Goal: Book appointment/travel/reservation

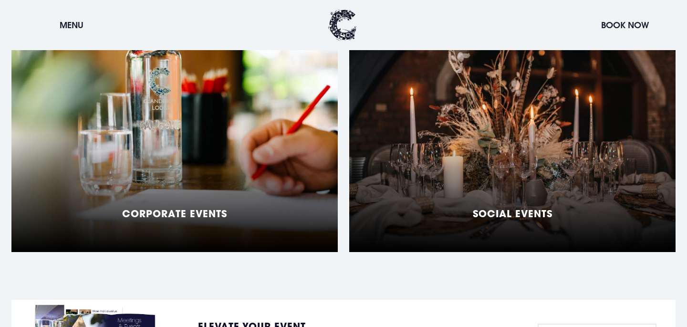
scroll to position [832, 0]
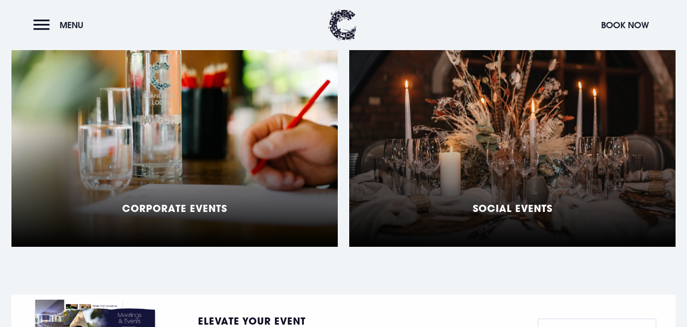
click at [477, 128] on div "Social Events" at bounding box center [512, 127] width 326 height 239
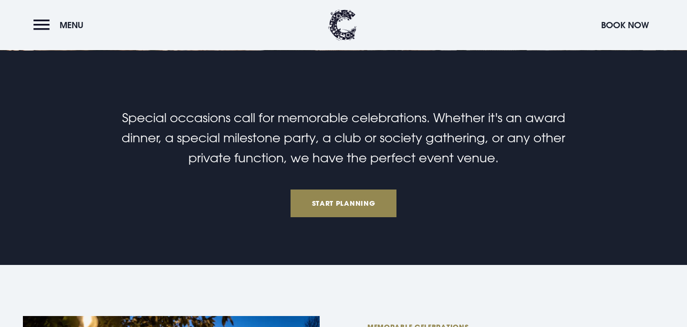
scroll to position [237, 0]
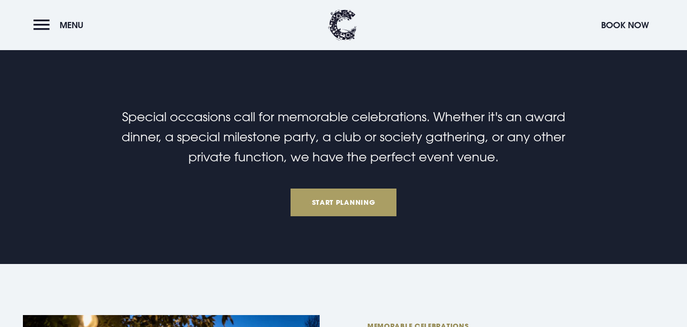
click at [363, 204] on link "Start Planning" at bounding box center [343, 202] width 106 height 28
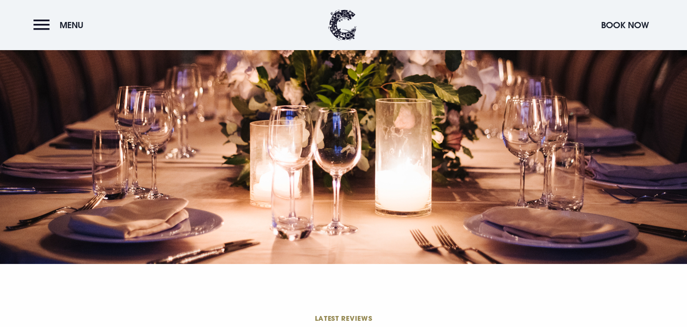
scroll to position [2964, 0]
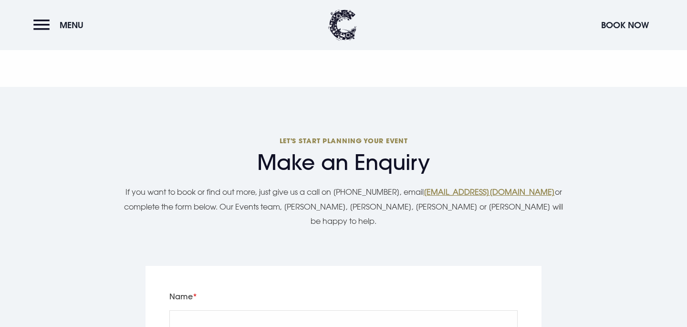
select select "8"
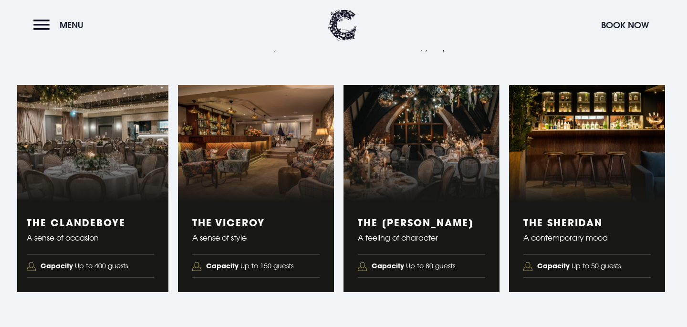
scroll to position [1572, 0]
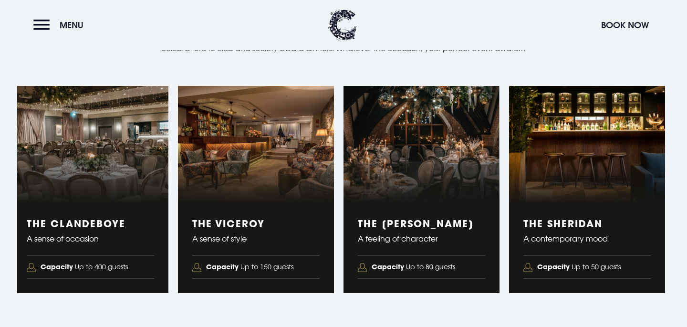
click at [96, 176] on figure "1 of 4" at bounding box center [90, 144] width 156 height 117
click at [79, 263] on span "Capacity Up to 400 guests" at bounding box center [84, 266] width 87 height 13
click at [68, 223] on h3 "The Clandeboye" at bounding box center [90, 223] width 127 height 11
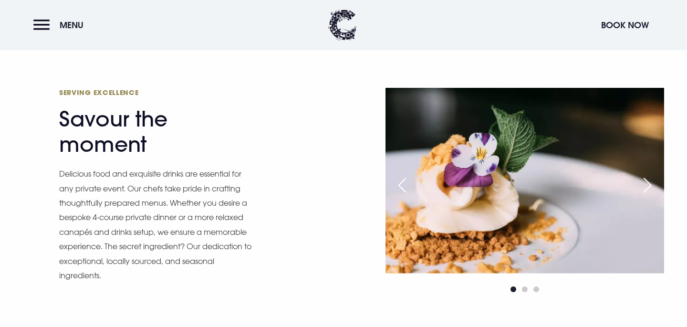
scroll to position [1900, 0]
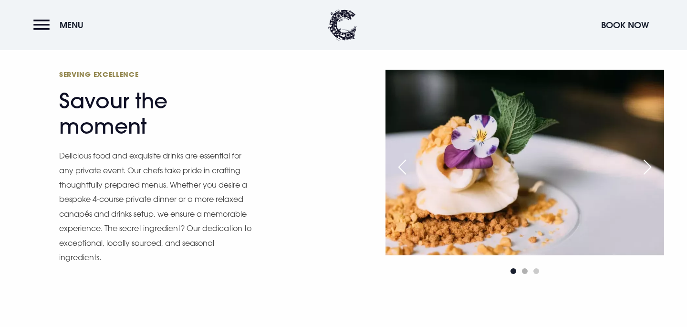
click at [526, 269] on span "Go to slide 2" at bounding box center [525, 271] width 6 height 6
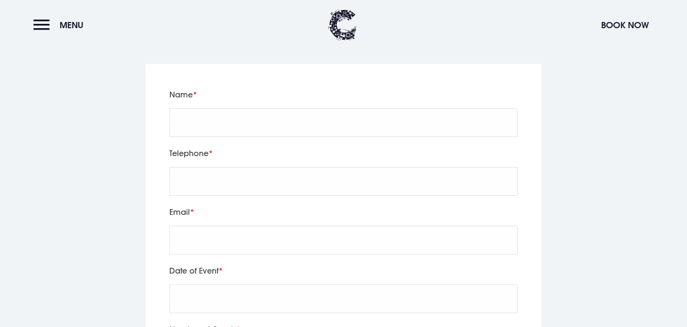
scroll to position [3166, 0]
click at [375, 108] on input "Name" at bounding box center [343, 122] width 348 height 29
type input "[PERSON_NAME]"
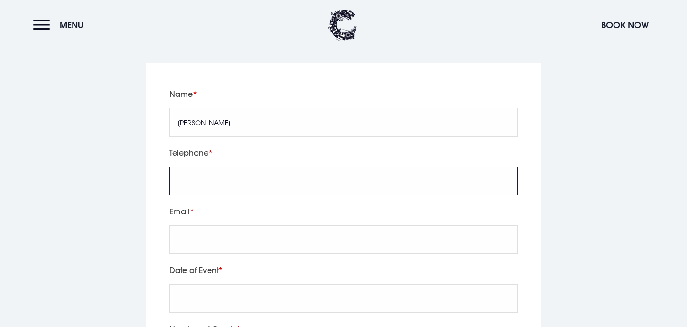
type input "07940551417"
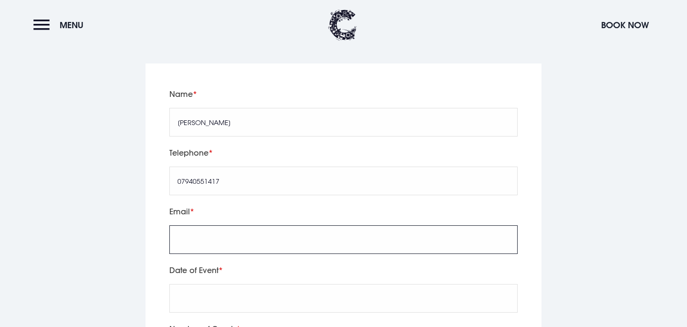
type input "[EMAIL_ADDRESS][DOMAIN_NAME]"
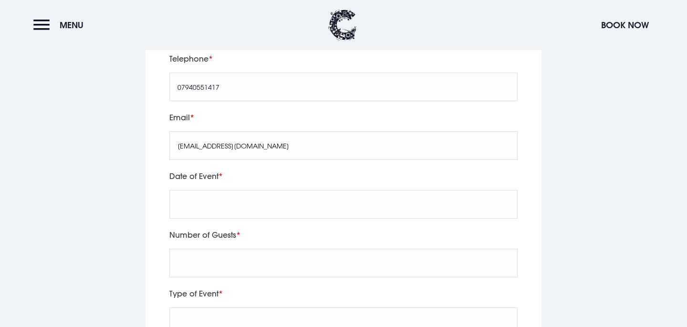
scroll to position [3270, 0]
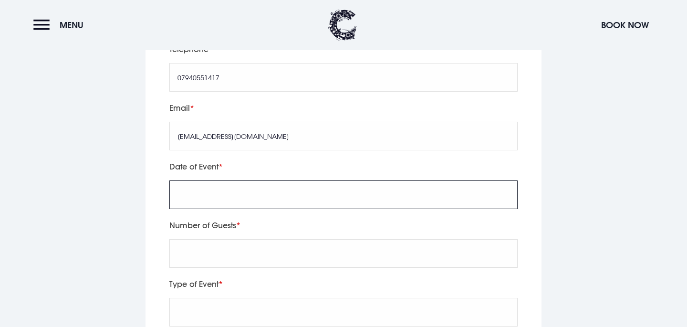
click at [244, 183] on input "text" at bounding box center [343, 194] width 348 height 29
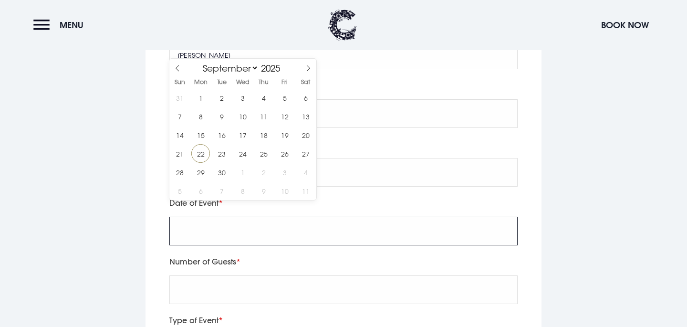
scroll to position [3225, 0]
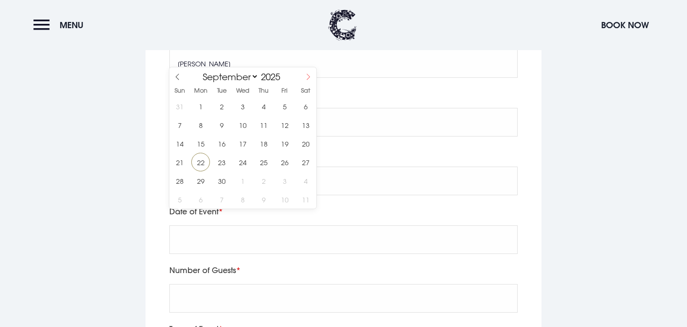
click at [305, 75] on icon at bounding box center [308, 76] width 7 height 7
select select "11"
click at [305, 75] on icon at bounding box center [308, 76] width 7 height 7
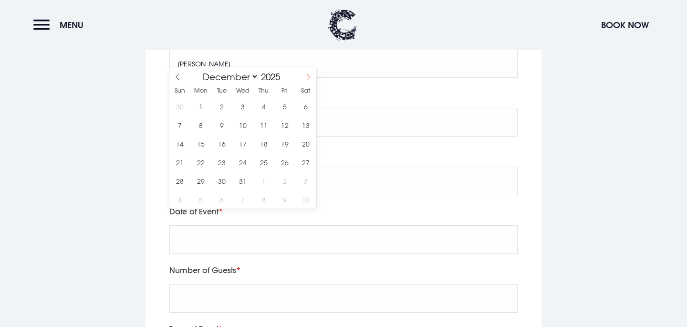
type input "2026"
click at [305, 75] on icon at bounding box center [308, 76] width 7 height 7
select select "2"
click at [139, 173] on div "Leave this field blank Name [PERSON_NAME] Telephone 07940551417 Email [EMAIL_AD…" at bounding box center [343, 295] width 664 height 580
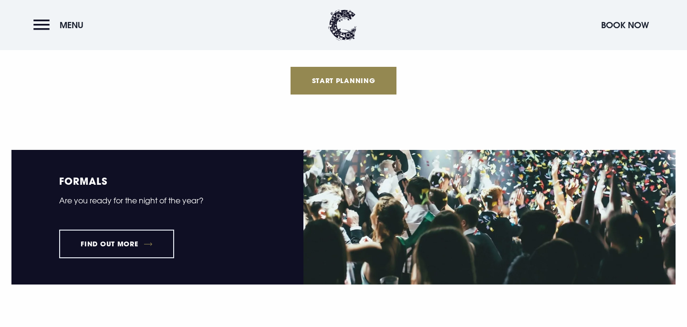
scroll to position [1155, 0]
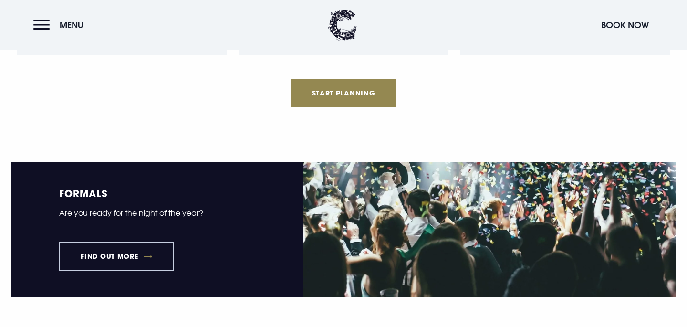
click at [147, 260] on link "Find out more" at bounding box center [116, 256] width 115 height 29
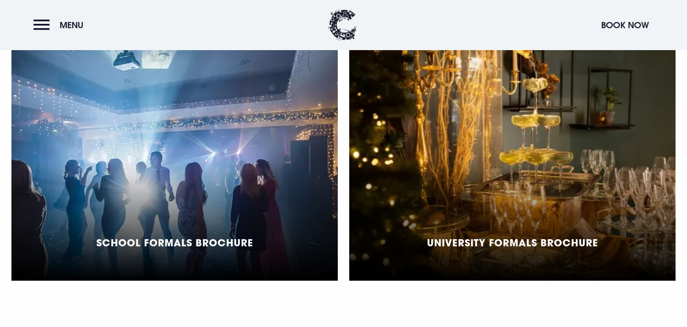
scroll to position [728, 0]
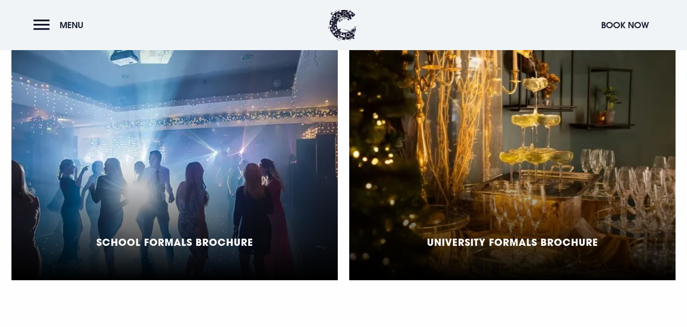
click at [216, 197] on div "School Formals Brochure" at bounding box center [174, 160] width 326 height 239
